Goal: Navigation & Orientation: Find specific page/section

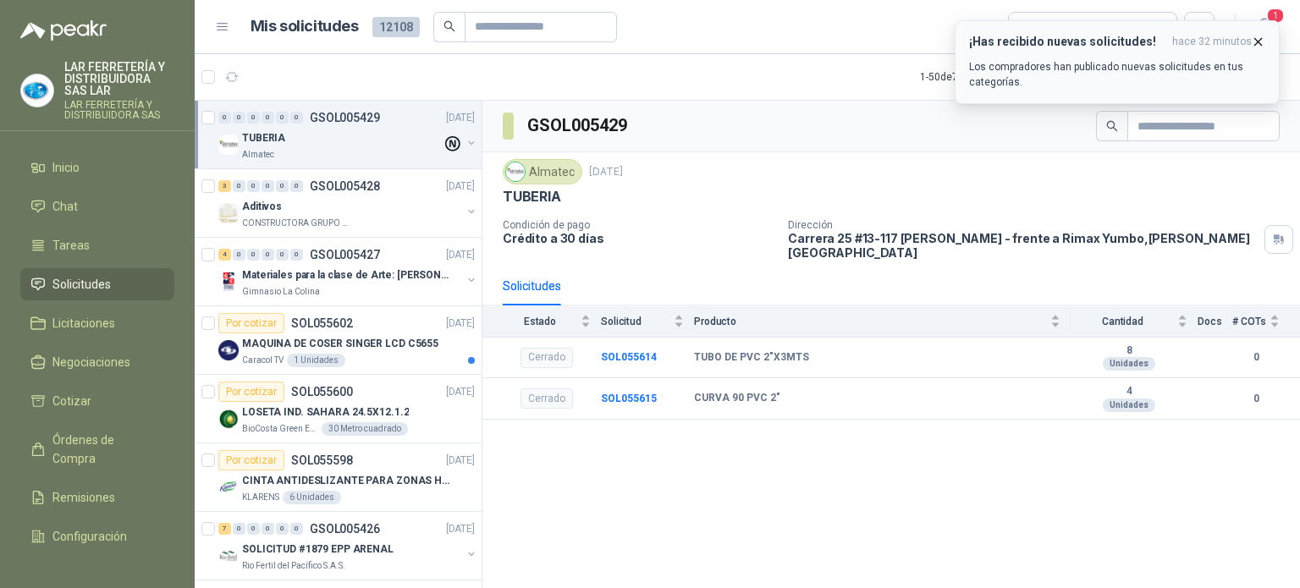
click at [1156, 56] on div "¡Has recibido nuevas solicitudes! hace 32 minutos Los compradores han publicado…" at bounding box center [1117, 62] width 296 height 55
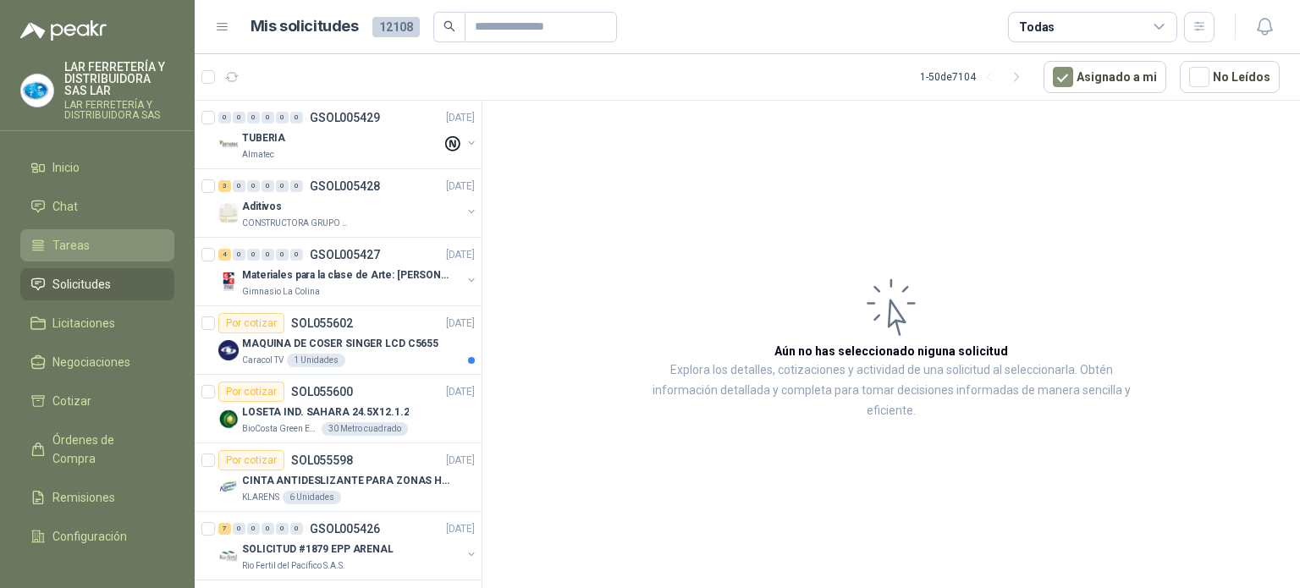
click at [88, 253] on li "Tareas" at bounding box center [97, 245] width 134 height 19
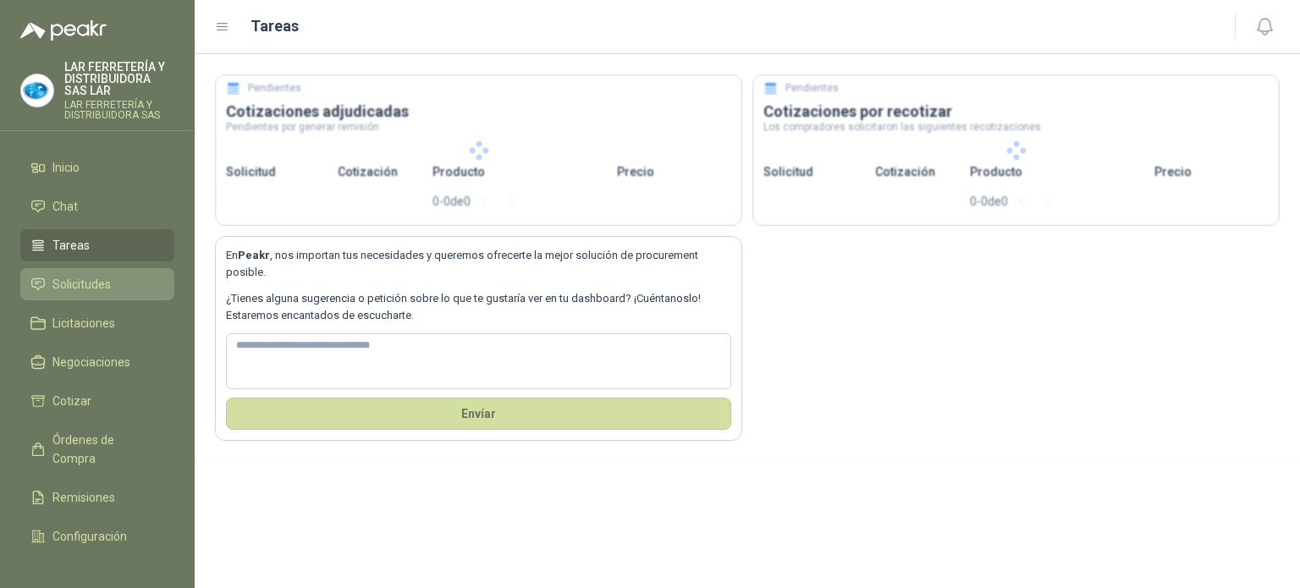
click at [91, 273] on link "Solicitudes" at bounding box center [97, 284] width 154 height 32
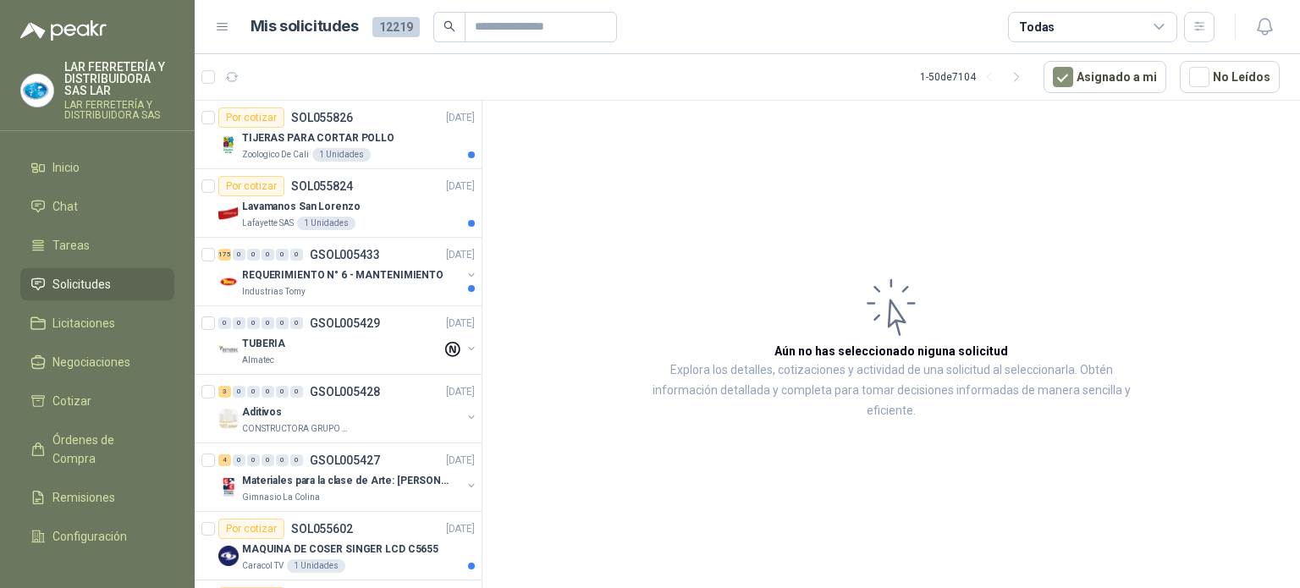
click at [1104, 30] on div "Todas" at bounding box center [1092, 27] width 169 height 30
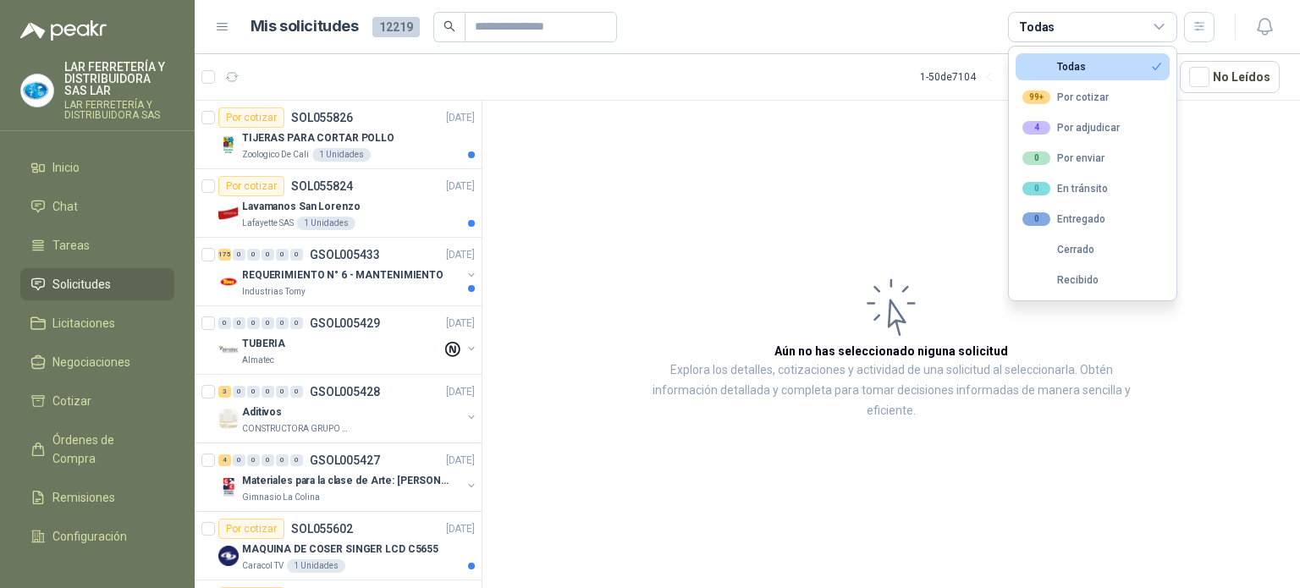
click at [927, 34] on article "Mis solicitudes 12219 Todas" at bounding box center [733, 27] width 965 height 30
